Goal: Task Accomplishment & Management: Complete application form

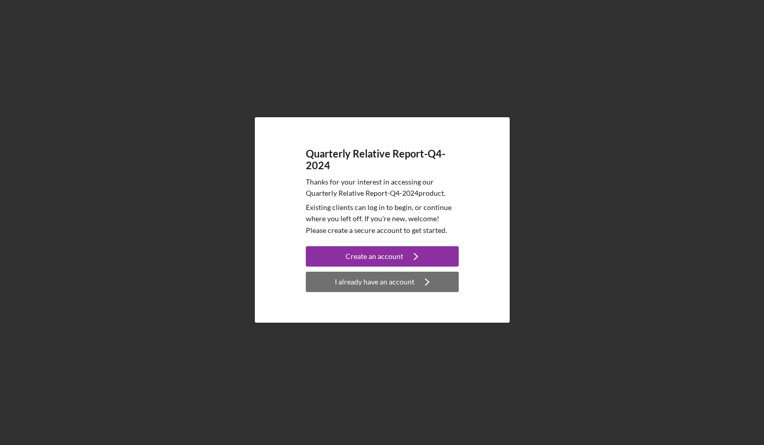
click at [392, 287] on div "I already have an account" at bounding box center [375, 282] width 80 height 20
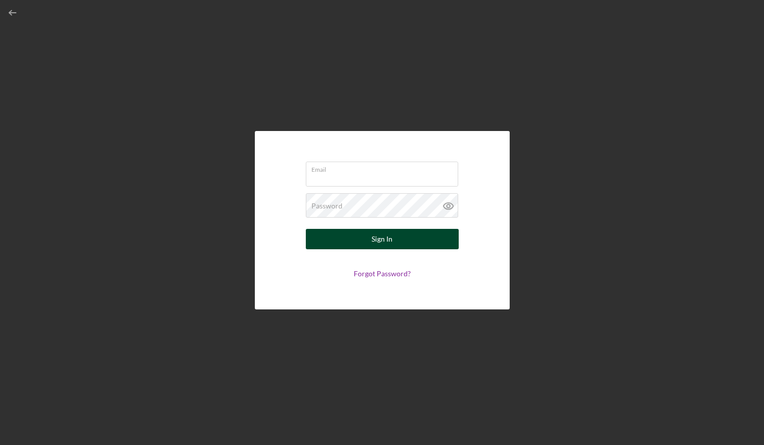
type input "[EMAIL_ADDRESS][DOMAIN_NAME]"
click at [396, 242] on button "Sign In" at bounding box center [382, 239] width 153 height 20
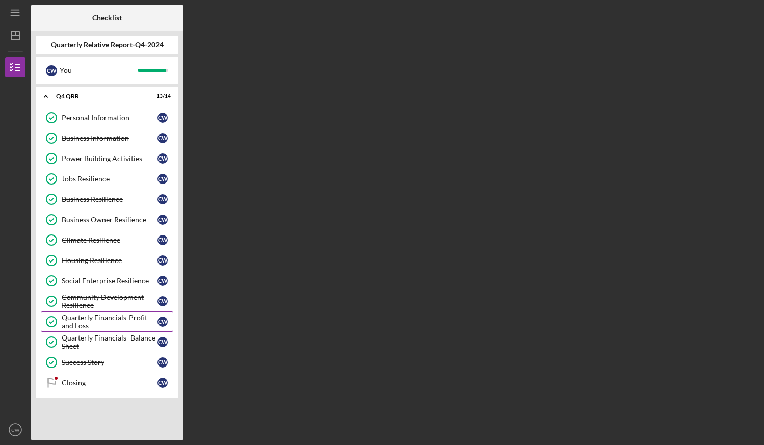
click at [114, 317] on div "Quarterly Financials-Profit and Loss" at bounding box center [110, 322] width 96 height 16
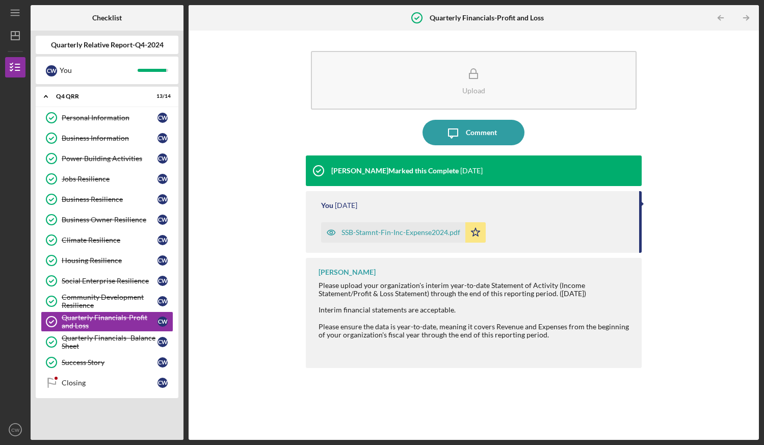
click at [400, 232] on div "SSB-Stamnt-Fin-Inc-Expense2024.pdf" at bounding box center [401, 232] width 119 height 8
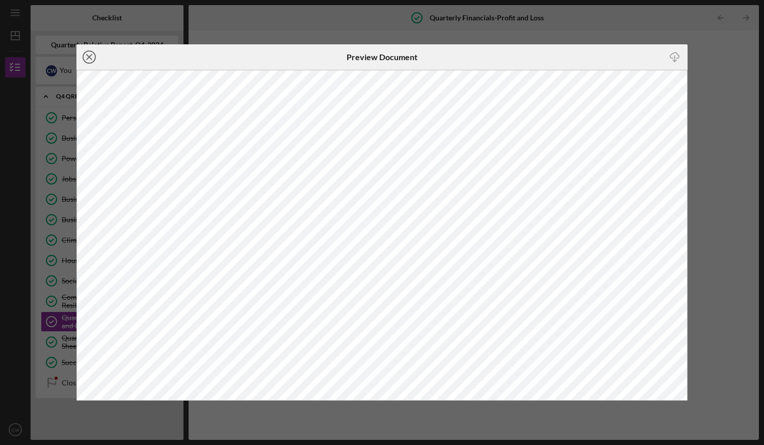
click at [90, 56] on line at bounding box center [89, 57] width 5 height 5
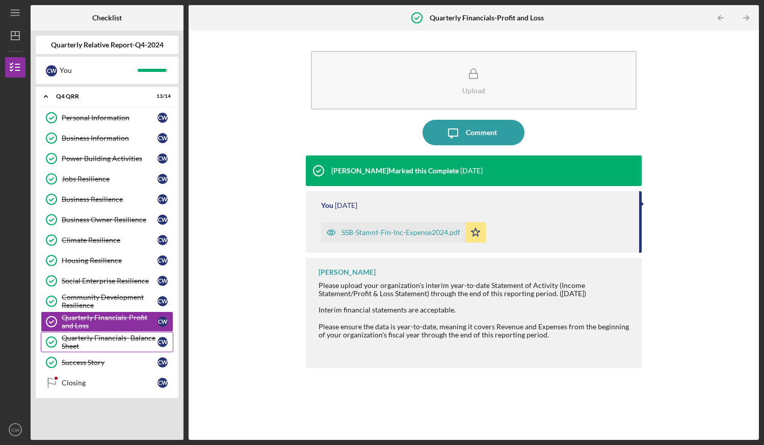
click at [111, 339] on div "Quarterly Financials- Balance Sheet" at bounding box center [110, 342] width 96 height 16
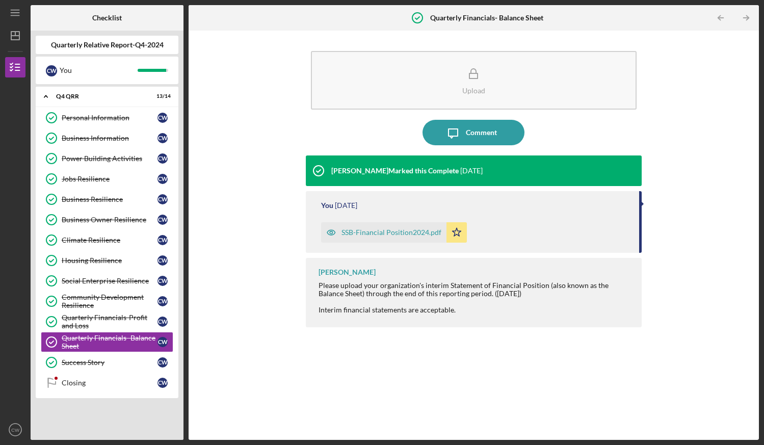
click at [405, 233] on div "SSB-Financial Position2024.pdf" at bounding box center [392, 232] width 100 height 8
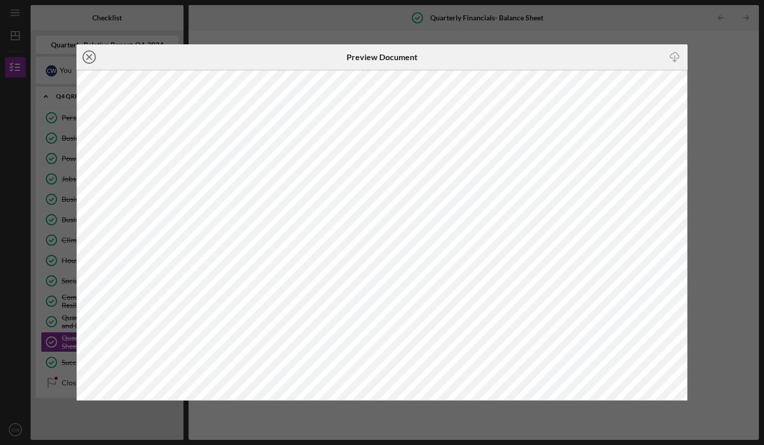
click at [86, 56] on icon "Icon/Close" at bounding box center [88, 56] width 25 height 25
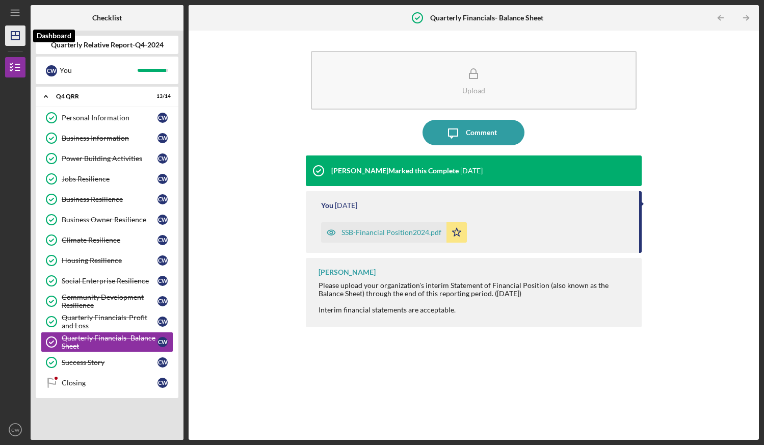
click at [12, 42] on icon "Icon/Dashboard" at bounding box center [15, 35] width 25 height 25
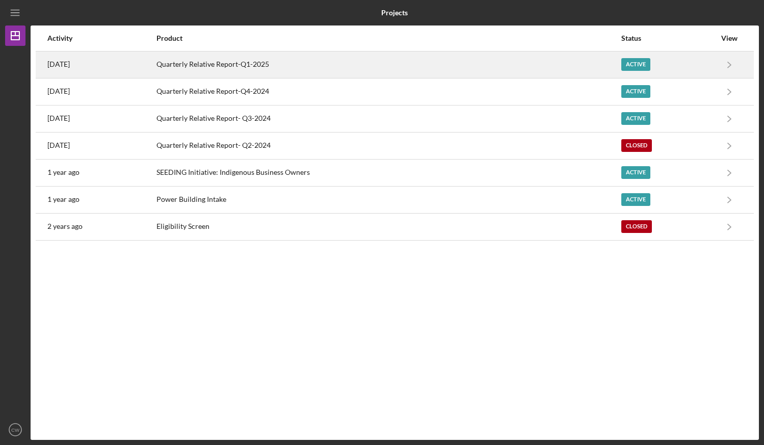
click at [243, 64] on div "Quarterly Relative Report-Q1-2025" at bounding box center [389, 64] width 464 height 25
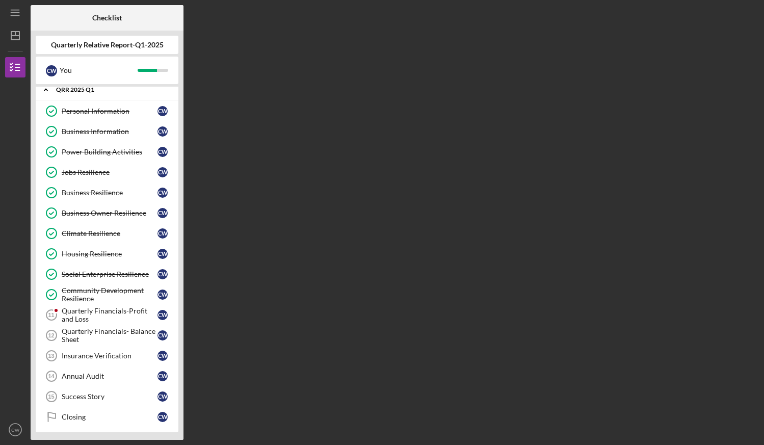
scroll to position [9, 0]
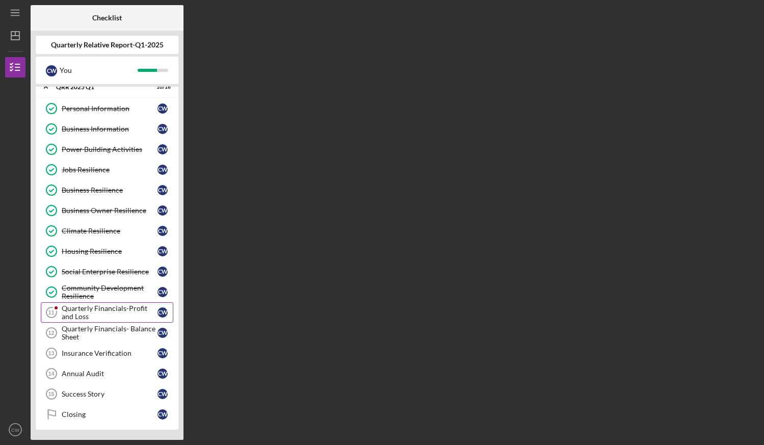
click at [104, 305] on div "Quarterly Financials-Profit and Loss" at bounding box center [110, 312] width 96 height 16
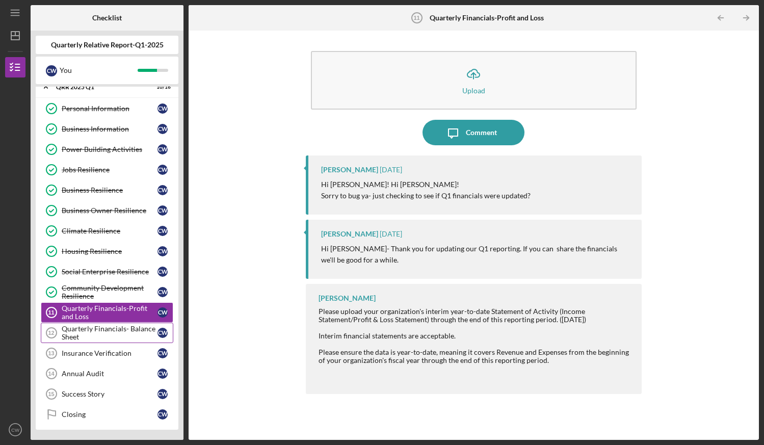
click at [114, 328] on div "Quarterly Financials- Balance Sheet" at bounding box center [110, 333] width 96 height 16
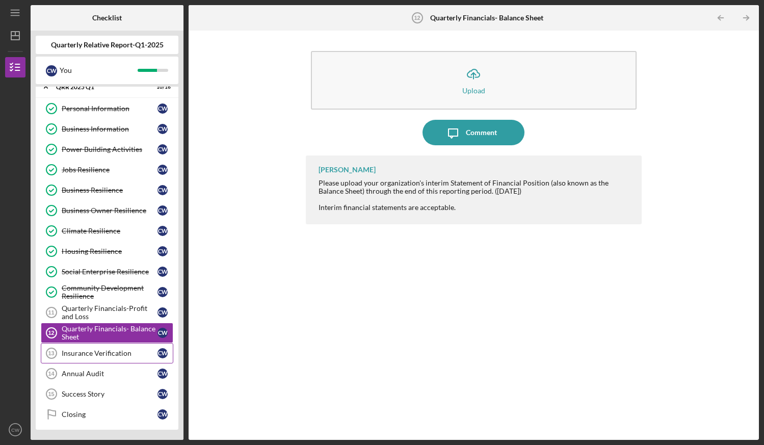
click at [104, 353] on div "Insurance Verification" at bounding box center [110, 353] width 96 height 8
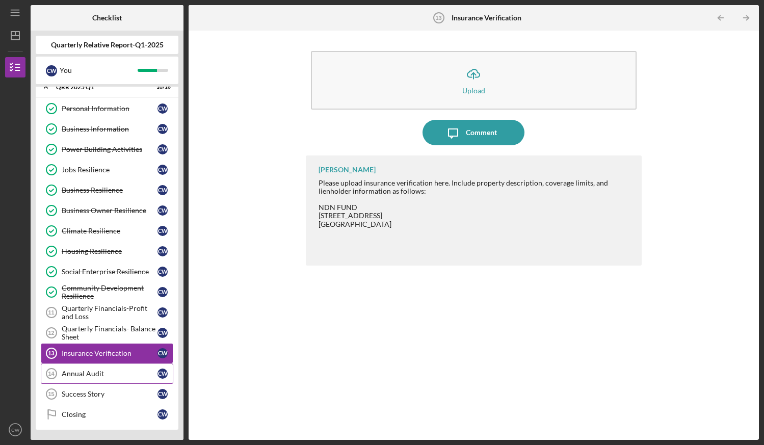
click at [138, 371] on div "Annual Audit" at bounding box center [110, 374] width 96 height 8
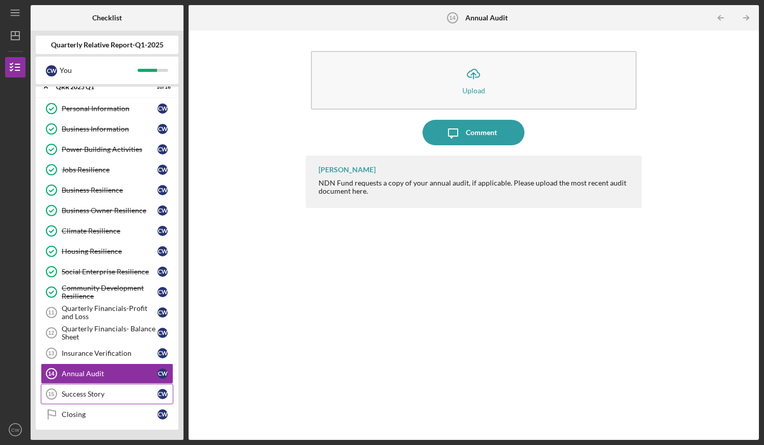
click at [138, 392] on div "Success Story" at bounding box center [110, 394] width 96 height 8
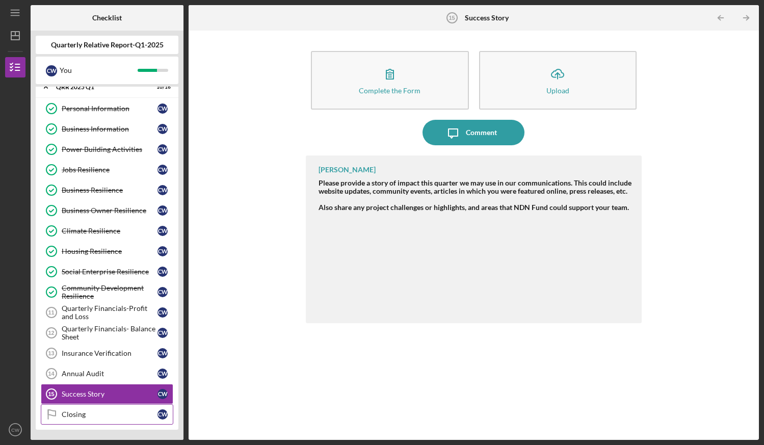
click at [139, 418] on div "Closing" at bounding box center [110, 414] width 96 height 8
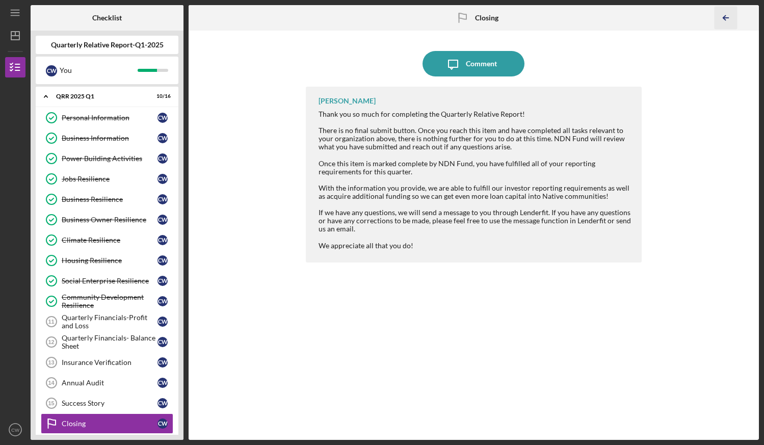
click at [726, 18] on line "button" at bounding box center [726, 18] width 5 height 0
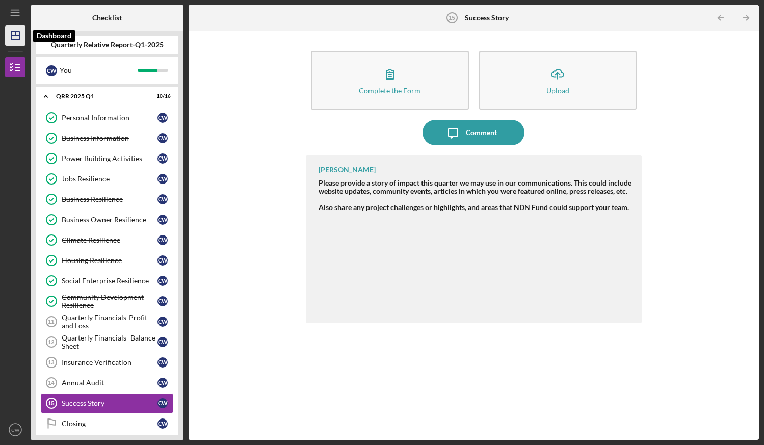
click at [18, 37] on icon "Icon/Dashboard" at bounding box center [15, 35] width 25 height 25
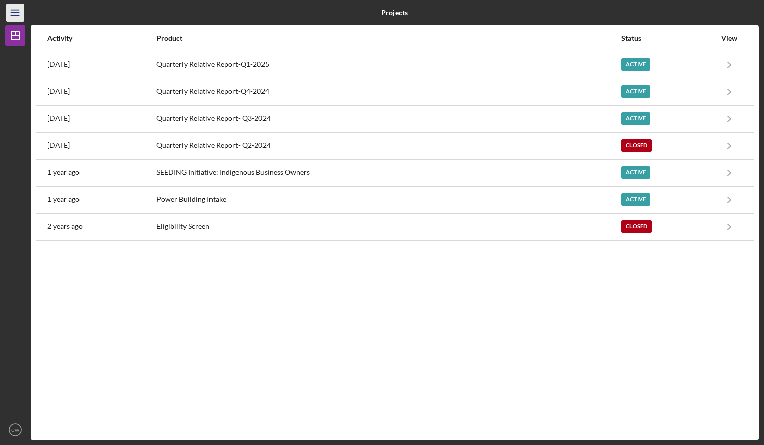
click at [17, 11] on icon "Icon/Menu" at bounding box center [15, 13] width 23 height 23
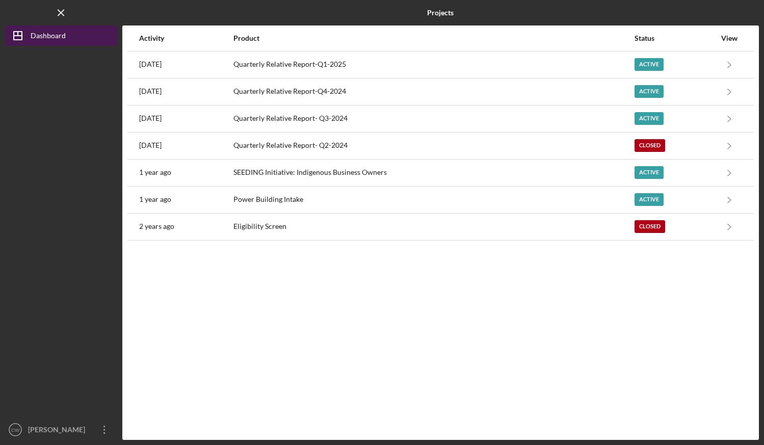
click at [15, 37] on icon "Icon/Dashboard" at bounding box center [17, 35] width 25 height 25
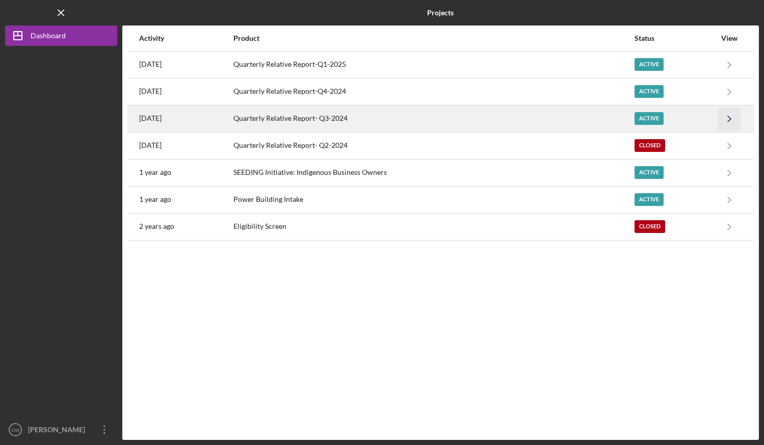
click at [729, 117] on polyline "button" at bounding box center [729, 119] width 3 height 6
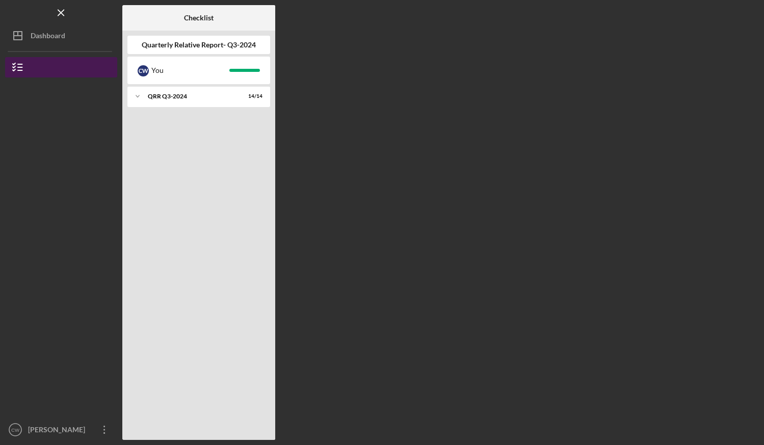
click at [63, 63] on button "Quarterly Relative Report- Q3-2024" at bounding box center [61, 67] width 112 height 20
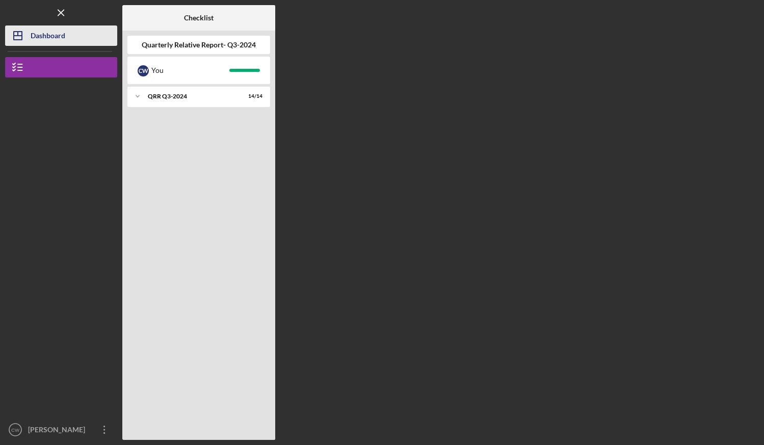
click at [49, 39] on div "Dashboard" at bounding box center [48, 36] width 35 height 23
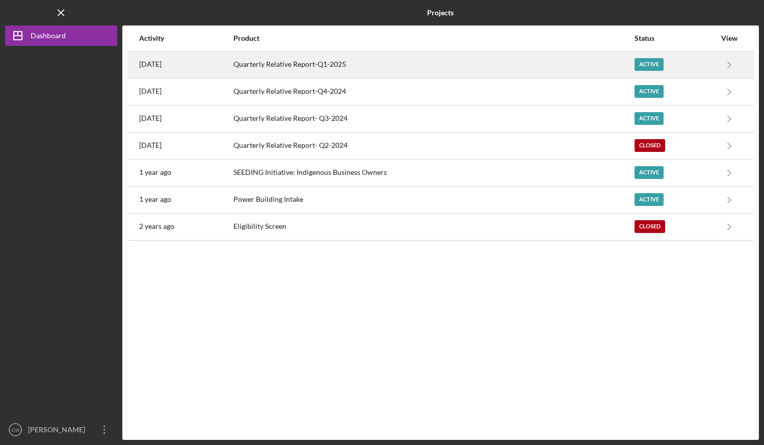
click at [657, 63] on div "Active" at bounding box center [649, 64] width 29 height 13
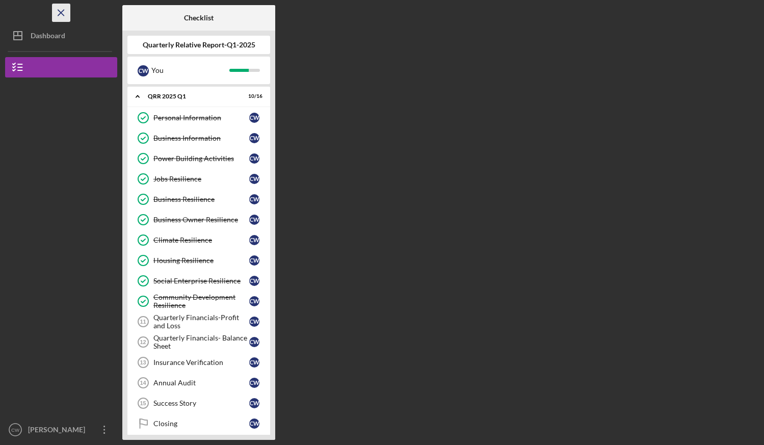
click at [57, 11] on icon "Icon/Menu Close" at bounding box center [61, 13] width 23 height 23
